Goal: Task Accomplishment & Management: Manage account settings

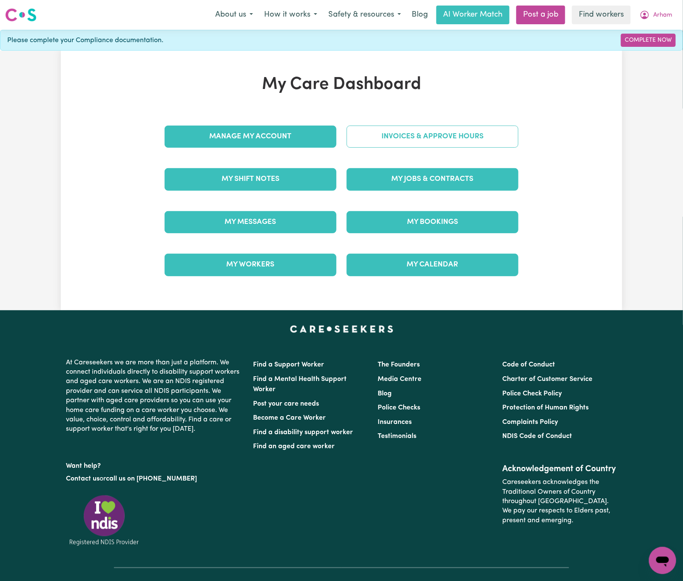
click at [486, 137] on link "Invoices & Approve Hours" at bounding box center [433, 137] width 172 height 22
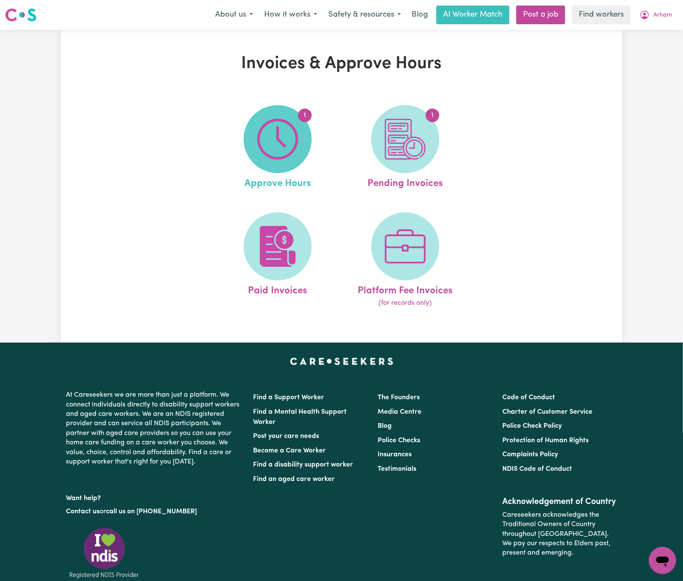
click at [258, 144] on img at bounding box center [277, 139] width 41 height 41
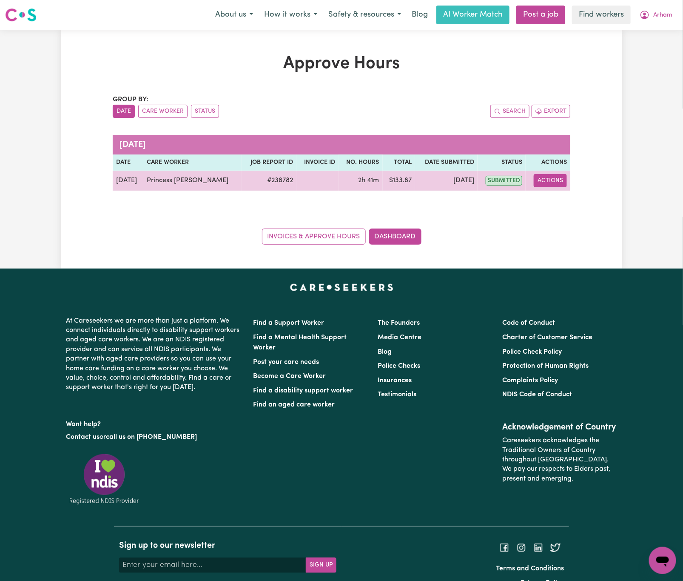
click at [554, 184] on button "Actions" at bounding box center [550, 180] width 33 height 13
click at [585, 201] on link "View Job Report" at bounding box center [572, 200] width 73 height 17
select select "pm"
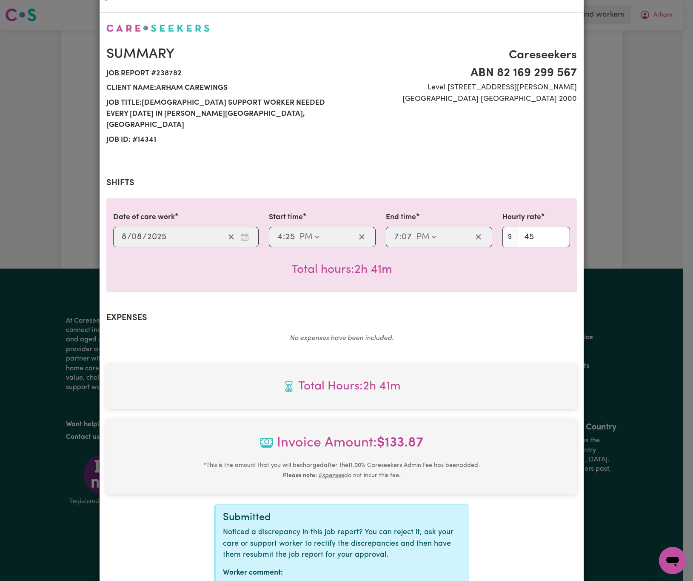
scroll to position [89, 0]
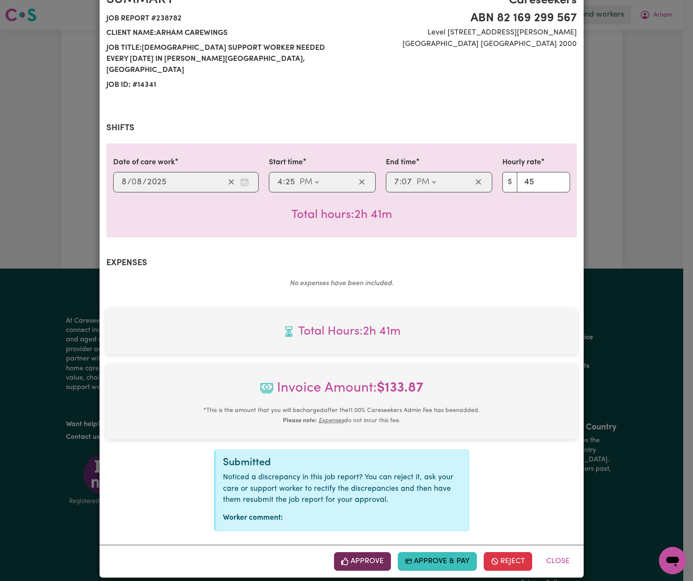
click at [360, 552] on button "Approve" at bounding box center [362, 561] width 57 height 19
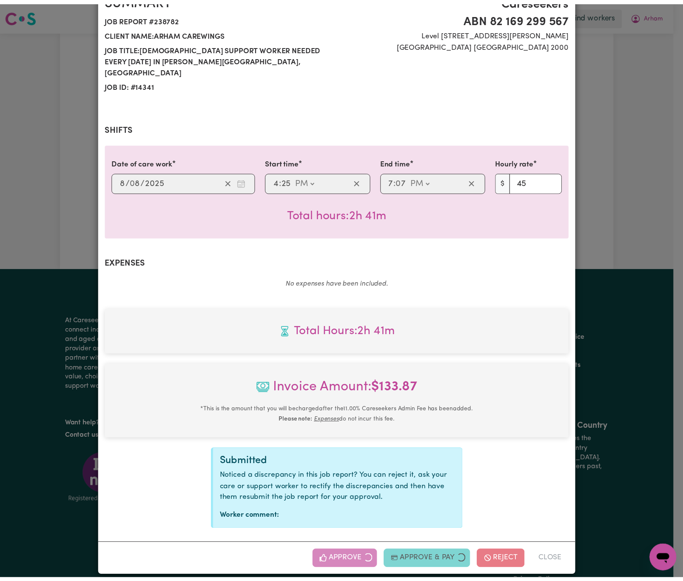
scroll to position [0, 0]
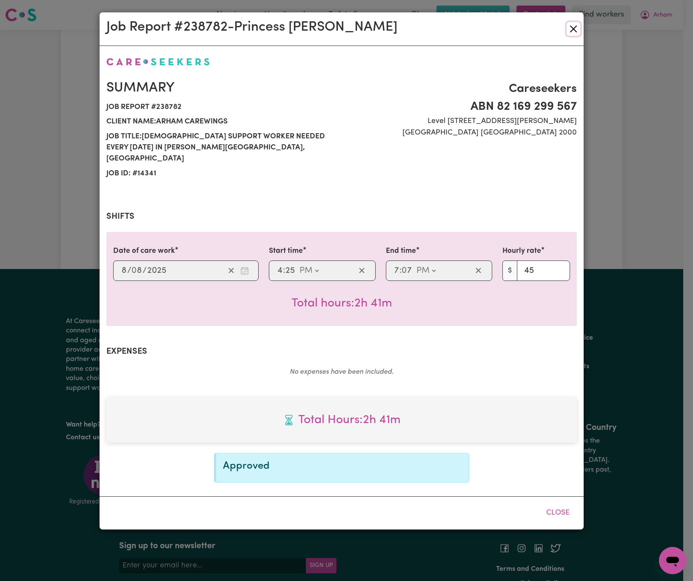
click at [569, 31] on button "Close" at bounding box center [574, 29] width 14 height 14
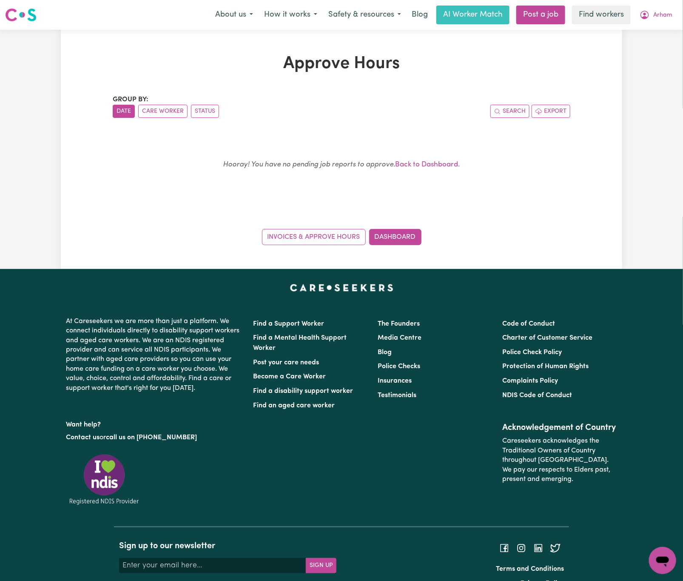
drag, startPoint x: 366, startPoint y: 229, endPoint x: 371, endPoint y: 229, distance: 5.1
click at [367, 229] on div "Invoices & Approve Hours Dashboard" at bounding box center [342, 232] width 458 height 26
click at [387, 232] on link "Dashboard" at bounding box center [395, 237] width 52 height 16
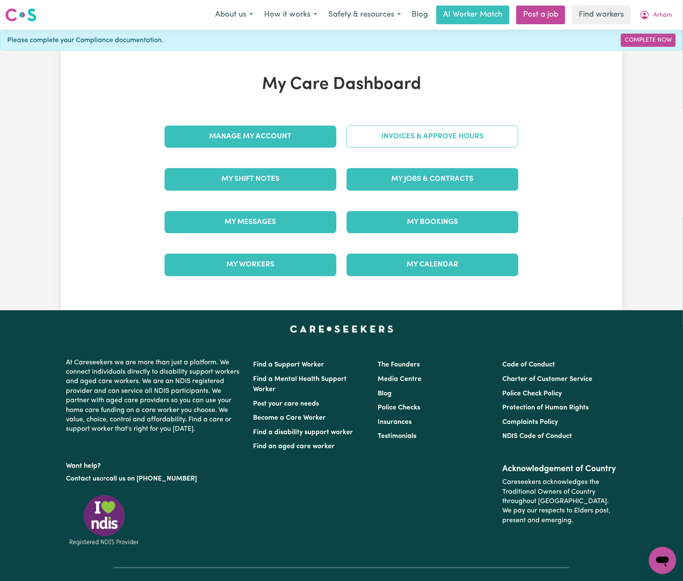
click at [492, 147] on link "Invoices & Approve Hours" at bounding box center [433, 137] width 172 height 22
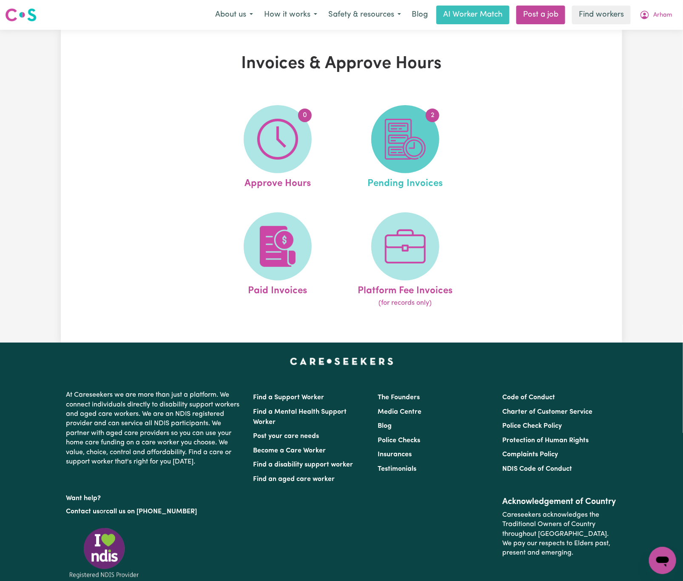
click at [433, 154] on span "2" at bounding box center [405, 139] width 68 height 68
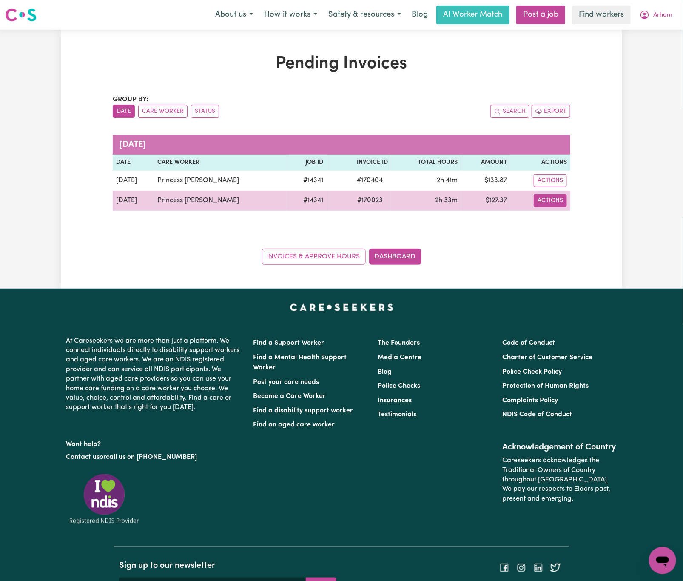
click at [544, 187] on button "Actions" at bounding box center [550, 180] width 33 height 13
click at [558, 217] on link "Download Invoice" at bounding box center [577, 220] width 78 height 17
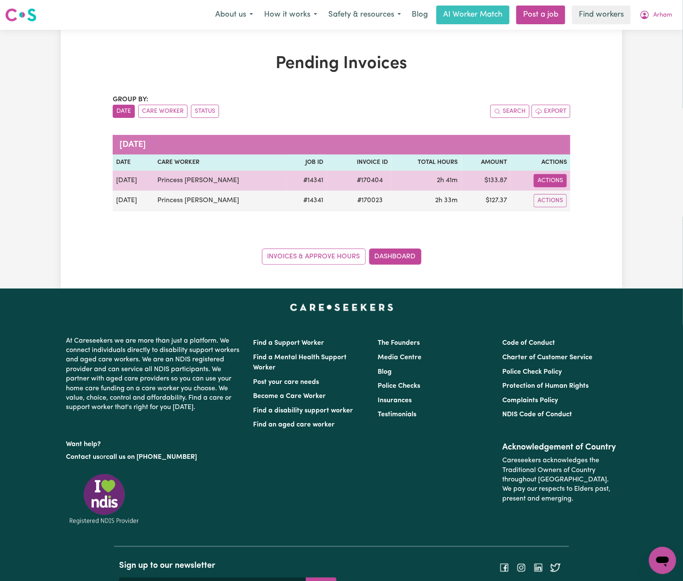
drag, startPoint x: 559, startPoint y: 186, endPoint x: 564, endPoint y: 188, distance: 5.7
click at [559, 186] on button "Actions" at bounding box center [550, 180] width 33 height 13
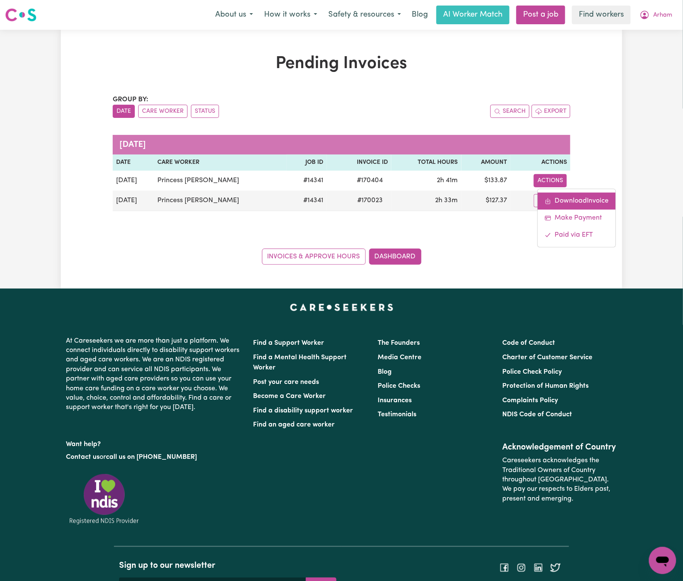
click at [574, 197] on link "Download Invoice" at bounding box center [577, 200] width 78 height 17
click at [665, 14] on span "Arham" at bounding box center [663, 15] width 19 height 9
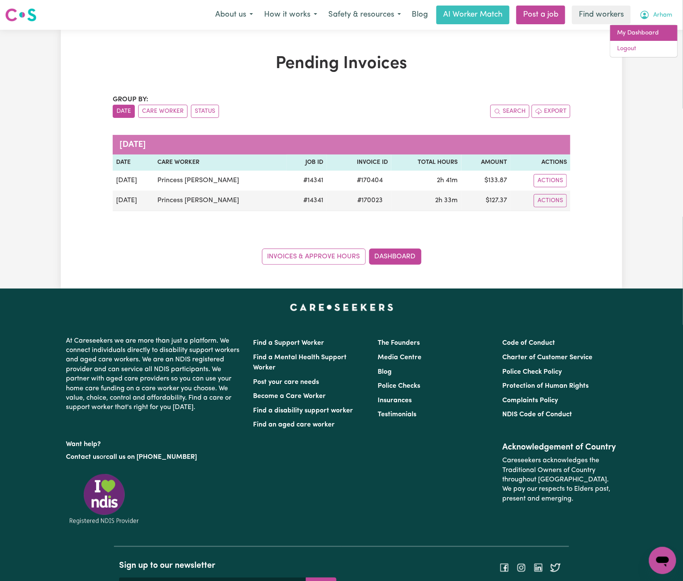
click at [661, 33] on link "My Dashboard" at bounding box center [644, 33] width 67 height 16
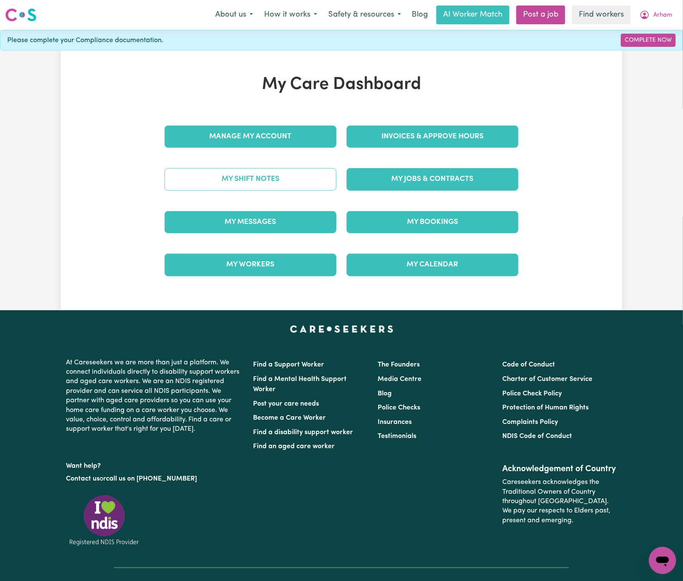
click at [308, 177] on link "My Shift Notes" at bounding box center [251, 179] width 172 height 22
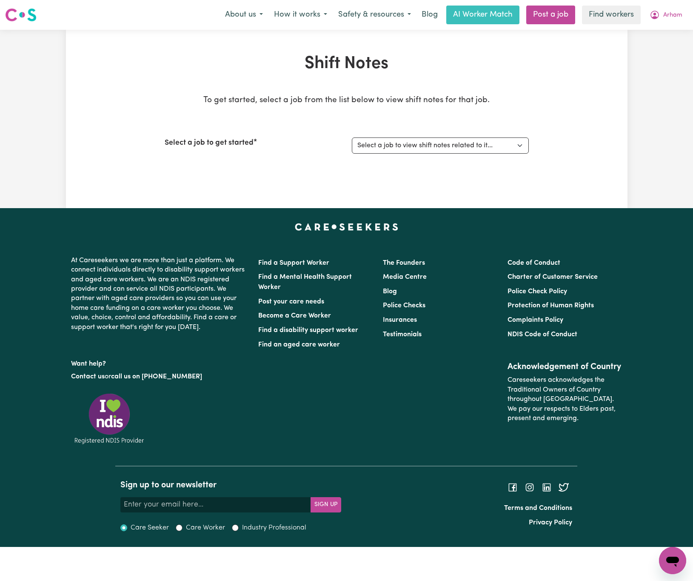
click at [53, 104] on div "Shift Notes To get started, select a job from the list below to view shift note…" at bounding box center [346, 119] width 693 height 178
click at [520, 146] on select "Select a job to view shift notes related to it... [DEMOGRAPHIC_DATA] Support Wo…" at bounding box center [440, 145] width 177 height 16
click at [352, 137] on select "Select a job to view shift notes related to it... [DEMOGRAPHIC_DATA] Support Wo…" at bounding box center [440, 145] width 177 height 16
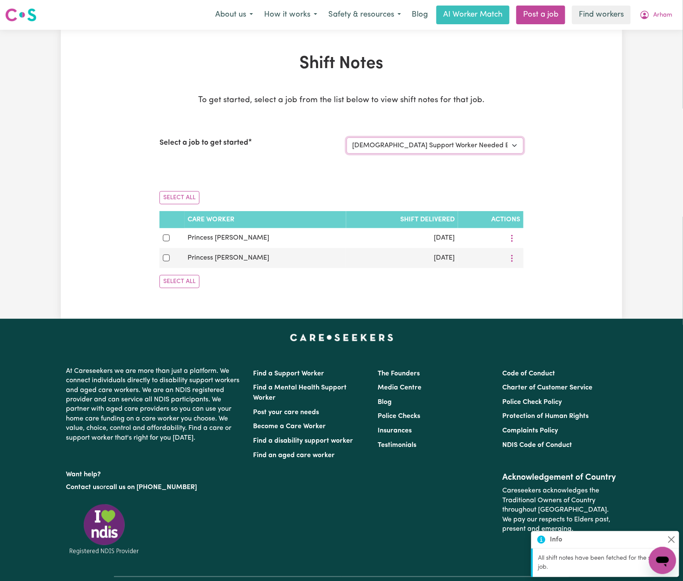
click at [497, 151] on select "Select a job to view shift notes related to it... [DEMOGRAPHIC_DATA] Support Wo…" at bounding box center [435, 145] width 177 height 16
click at [347, 137] on select "Select a job to view shift notes related to it... [DEMOGRAPHIC_DATA] Support Wo…" at bounding box center [435, 145] width 177 height 16
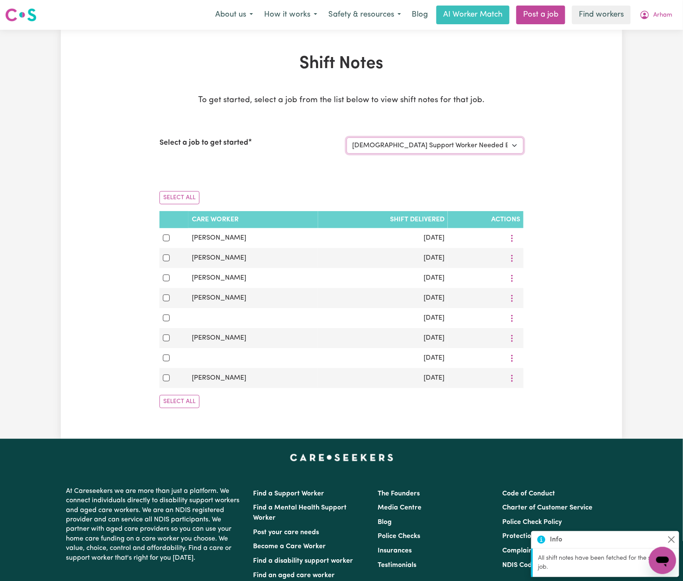
drag, startPoint x: 502, startPoint y: 137, endPoint x: 502, endPoint y: 148, distance: 11.1
click at [502, 138] on select "Select a job to view shift notes related to it... [DEMOGRAPHIC_DATA] Support Wo…" at bounding box center [435, 145] width 177 height 16
select select "14341"
click at [347, 137] on select "Select a job to view shift notes related to it... [DEMOGRAPHIC_DATA] Support Wo…" at bounding box center [435, 145] width 177 height 16
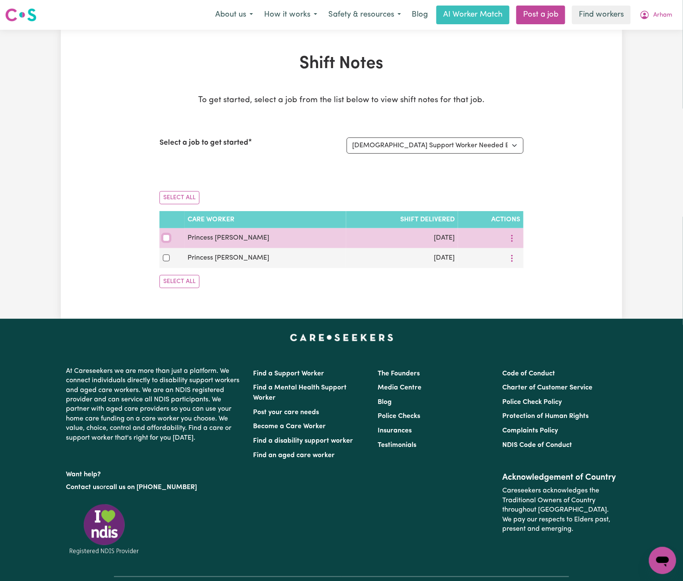
drag, startPoint x: 163, startPoint y: 241, endPoint x: 184, endPoint y: 246, distance: 21.3
click at [163, 241] on input "checkbox" at bounding box center [166, 237] width 7 height 7
checkbox input "true"
click at [513, 238] on icon "More options" at bounding box center [512, 238] width 9 height 9
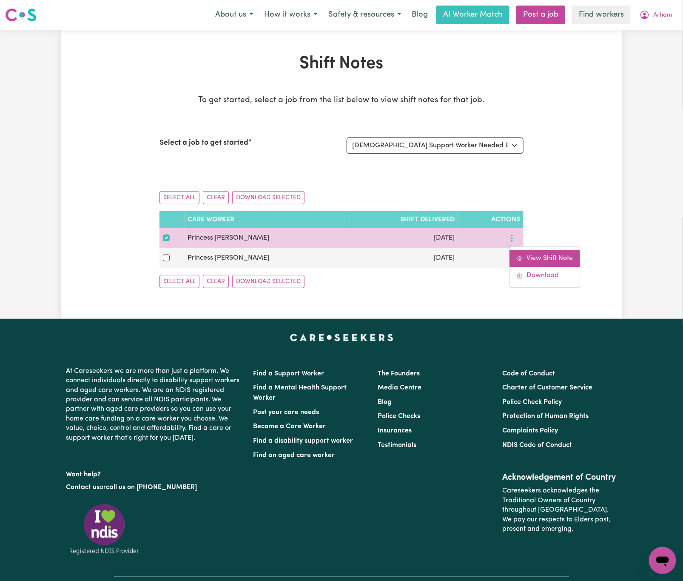
click at [527, 257] on span "View Shift Note" at bounding box center [550, 258] width 46 height 7
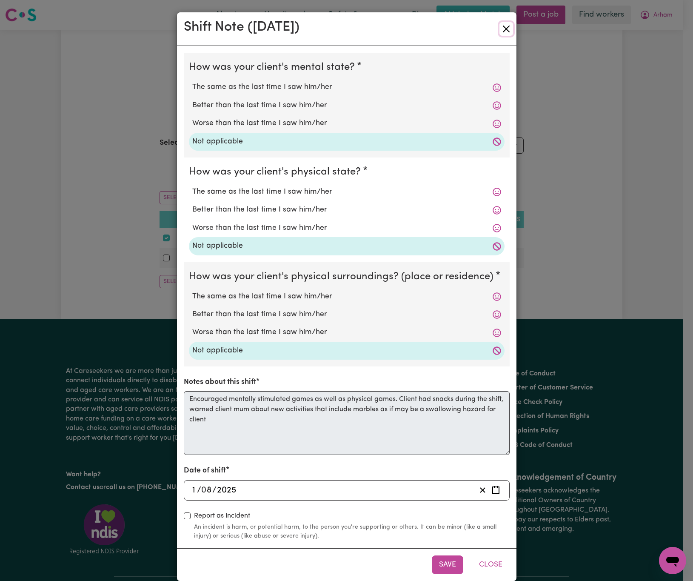
click at [500, 26] on button "Close" at bounding box center [507, 29] width 14 height 14
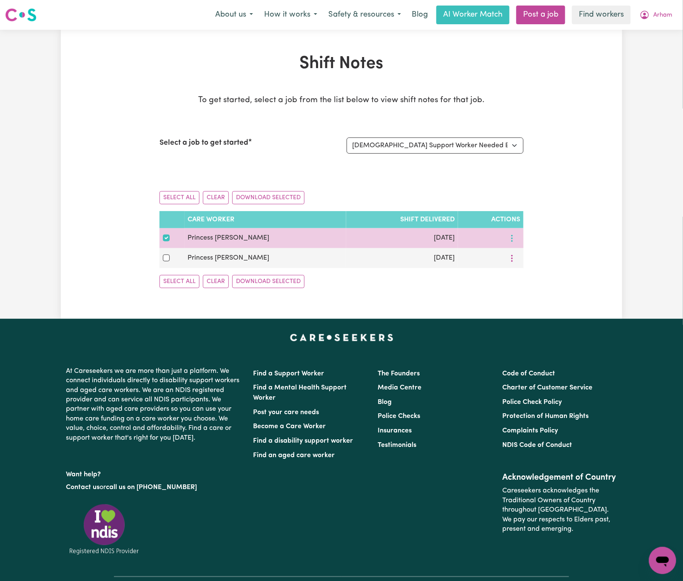
click at [514, 235] on button "More options" at bounding box center [512, 237] width 16 height 13
click at [520, 277] on link "Download" at bounding box center [545, 275] width 70 height 17
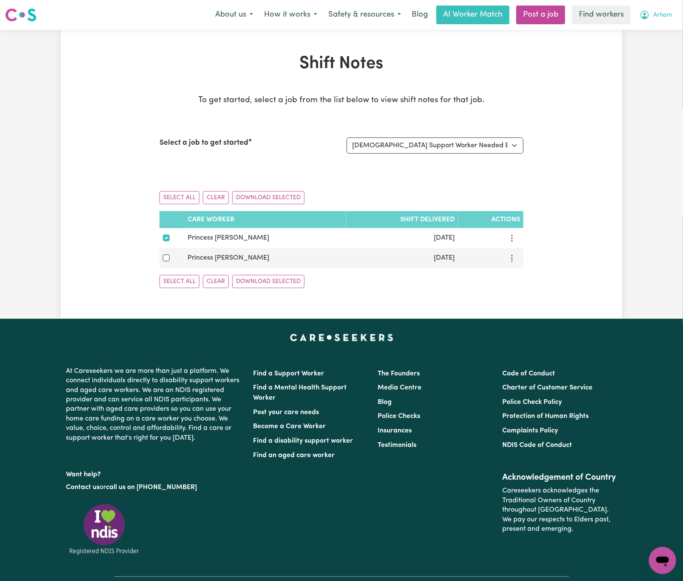
click at [661, 14] on span "Arham" at bounding box center [663, 15] width 19 height 9
click at [659, 45] on link "Logout" at bounding box center [644, 49] width 67 height 16
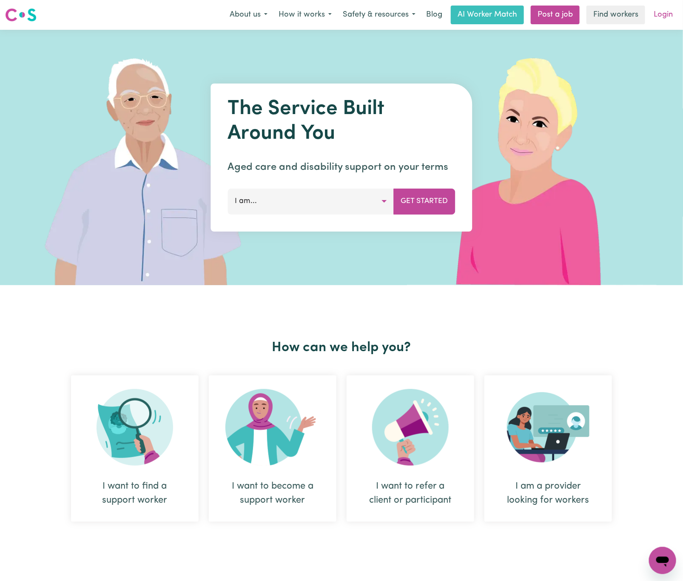
click at [668, 11] on link "Login" at bounding box center [663, 15] width 29 height 19
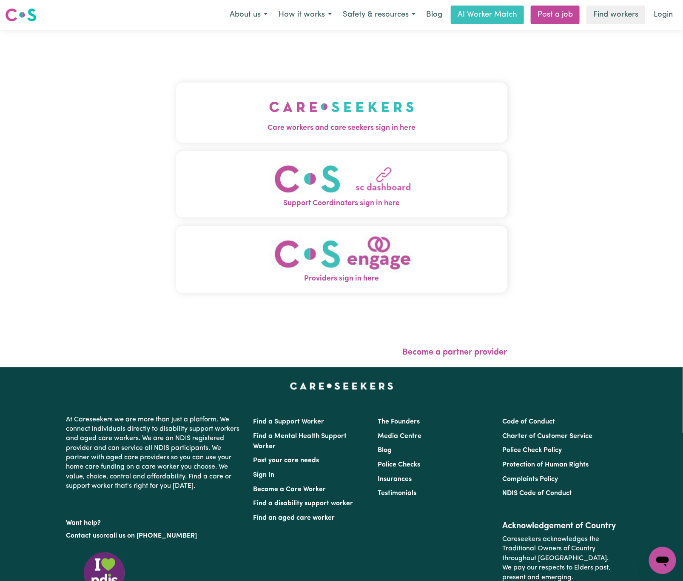
click at [290, 124] on span "Care workers and care seekers sign in here" at bounding box center [341, 128] width 331 height 11
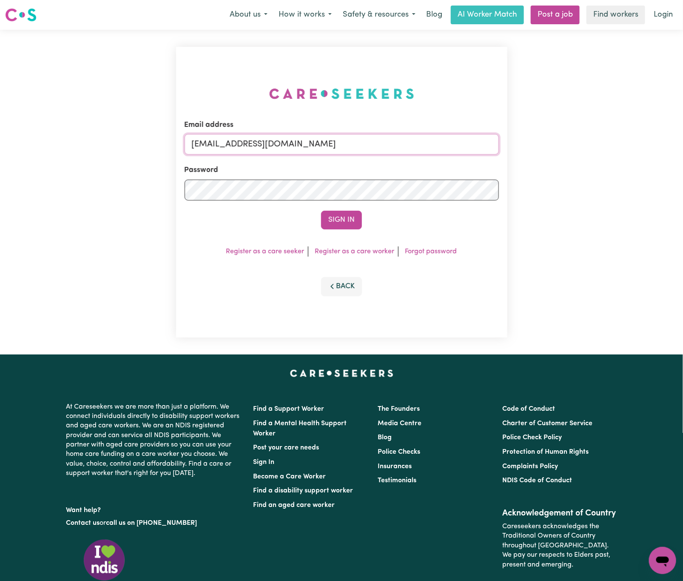
drag, startPoint x: 235, startPoint y: 143, endPoint x: 683, endPoint y: 141, distance: 448.1
click at [683, 141] on html "Menu About us How it works Safety & resources Blog AI Worker Match Post a job F…" at bounding box center [341, 346] width 683 height 693
paste input "ManhaIslamC"
type input "[EMAIL_ADDRESS][DOMAIN_NAME]"
click at [321, 211] on button "Sign In" at bounding box center [341, 220] width 41 height 19
